Goal: Check status

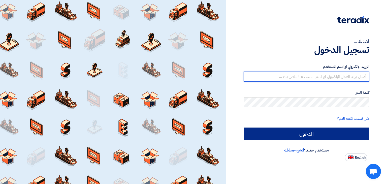
type input "[PERSON_NAME][EMAIL_ADDRESS][DOMAIN_NAME]"
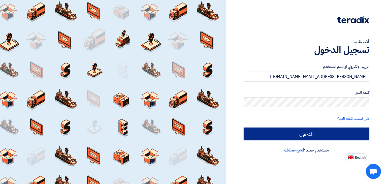
click at [306, 133] on input "الدخول" at bounding box center [306, 133] width 125 height 13
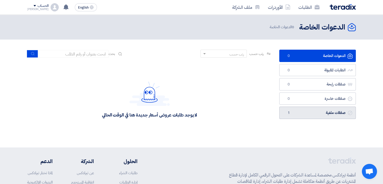
click at [307, 114] on link "صفقات ملغية صفقات ملغية 1" at bounding box center [317, 113] width 77 height 12
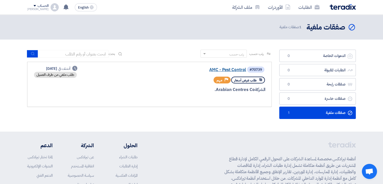
click at [231, 70] on link "AMC - Pest Control" at bounding box center [195, 70] width 101 height 5
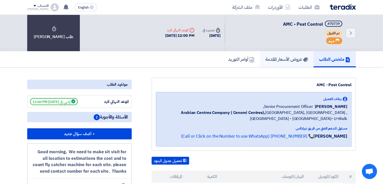
click at [272, 62] on link "عروض الأسعار المقدمة" at bounding box center [287, 59] width 54 height 16
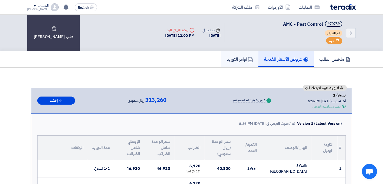
click at [234, 60] on h5 "أوامر التوريد" at bounding box center [240, 59] width 26 height 6
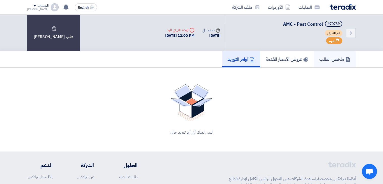
click at [323, 60] on h5 "ملخص الطلب" at bounding box center [334, 59] width 31 height 6
